Goal: Obtain resource: Download file/media

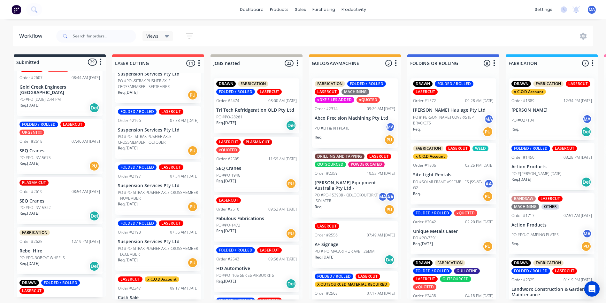
scroll to position [1422, 0]
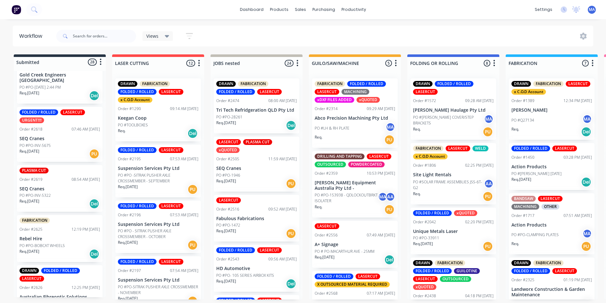
scroll to position [1308, 0]
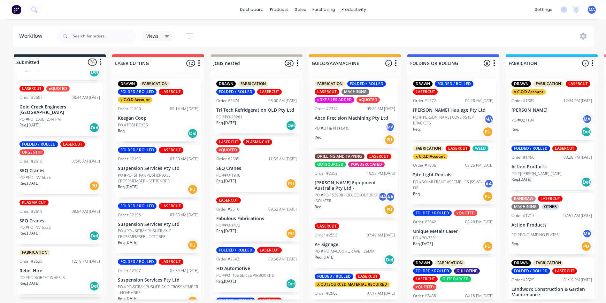
click at [54, 180] on div "PO #PO-INV-5675" at bounding box center [59, 177] width 81 height 6
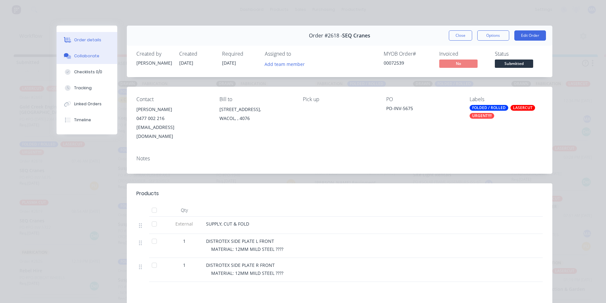
click at [93, 55] on div "Collaborate" at bounding box center [86, 56] width 25 height 6
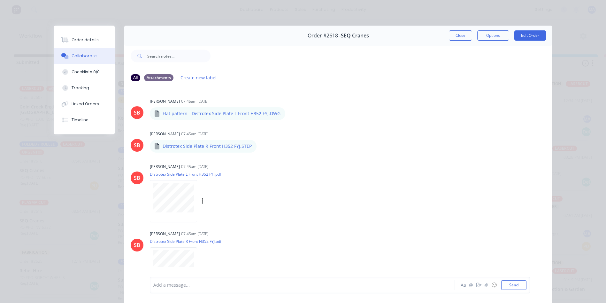
scroll to position [192, 0]
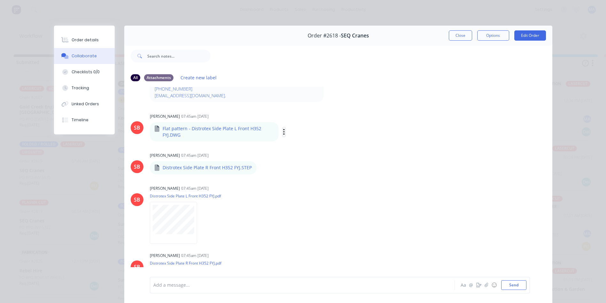
click at [283, 133] on icon "button" at bounding box center [284, 131] width 2 height 7
click at [302, 148] on button "Download" at bounding box center [326, 149] width 72 height 14
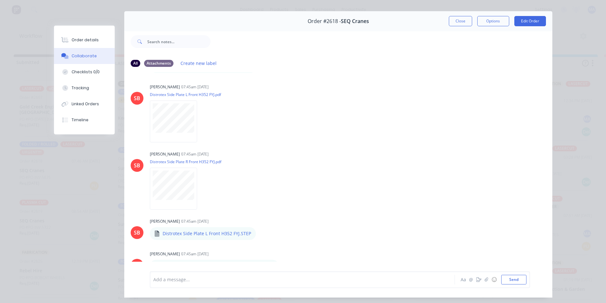
scroll to position [34, 0]
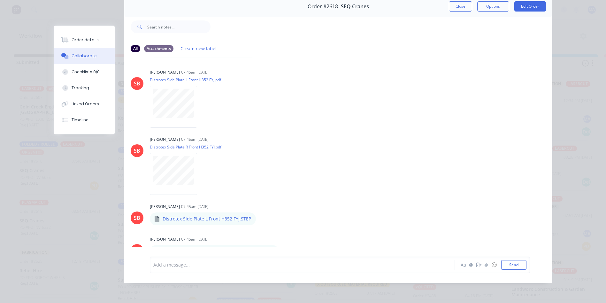
click at [283, 251] on icon "button" at bounding box center [284, 254] width 2 height 7
click at [308, 227] on button "Download" at bounding box center [326, 234] width 72 height 14
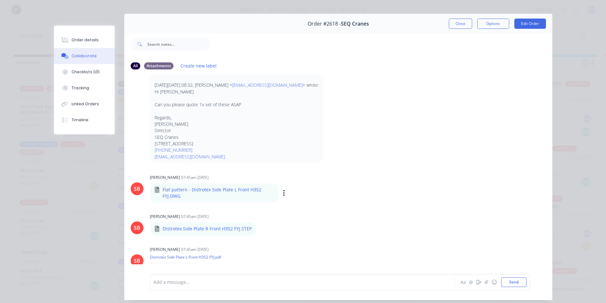
scroll to position [0, 0]
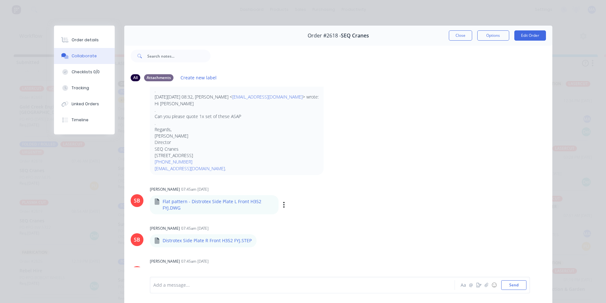
drag, startPoint x: 438, startPoint y: 17, endPoint x: 442, endPoint y: 18, distance: 4.5
click at [438, 17] on div "Order details Collaborate Checklists 0/0 Tracking Linked Orders Timeline Order …" at bounding box center [303, 151] width 606 height 303
click at [458, 36] on button "Close" at bounding box center [460, 35] width 23 height 10
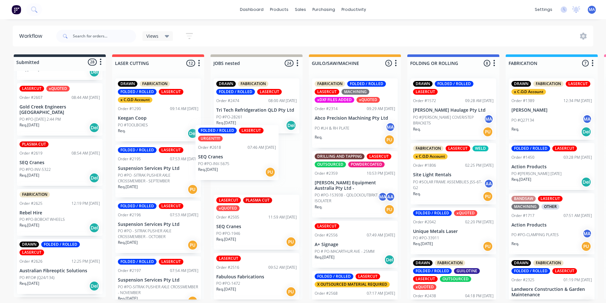
drag, startPoint x: 35, startPoint y: 179, endPoint x: 217, endPoint y: 157, distance: 183.8
